Goal: Task Accomplishment & Management: Manage account settings

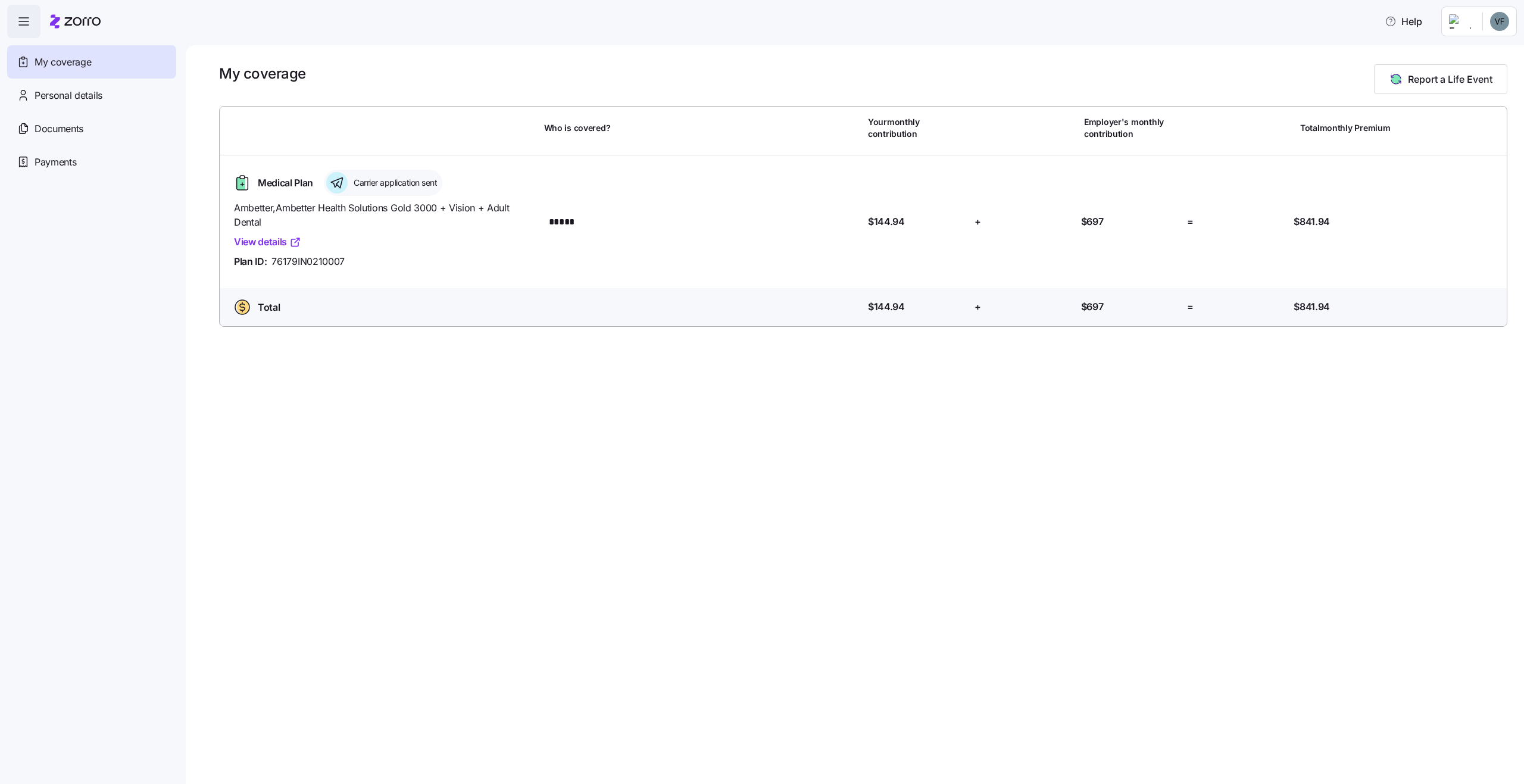
click at [262, 242] on link "View details" at bounding box center [267, 242] width 67 height 15
click at [1503, 21] on html "Help My coverage Personal details Documents Partners hub Payments My coverage R…" at bounding box center [762, 389] width 1524 height 777
click at [1482, 73] on div "Log out" at bounding box center [1468, 73] width 47 height 13
